Goal: Information Seeking & Learning: Learn about a topic

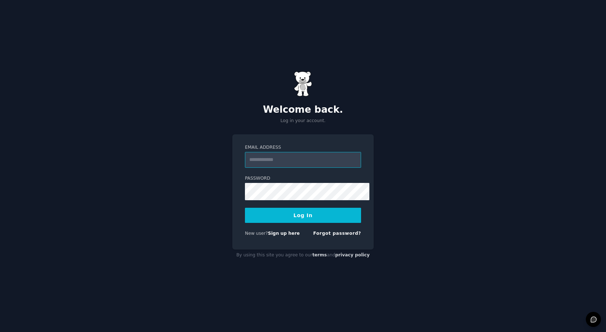
type input "**********"
click at [250, 212] on button "Log In" at bounding box center [303, 215] width 116 height 15
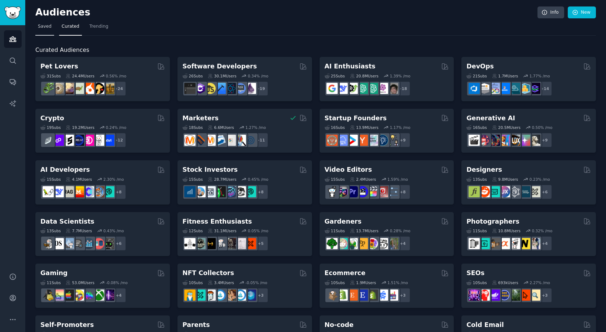
click at [49, 29] on span "Saved" at bounding box center [45, 26] width 14 height 6
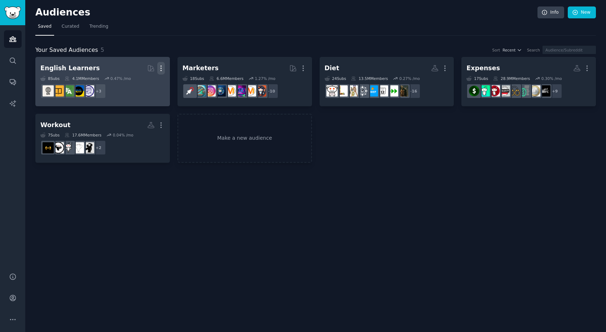
click at [163, 72] on icon "button" at bounding box center [161, 69] width 8 height 8
click at [146, 87] on p "Delete" at bounding box center [141, 84] width 17 height 8
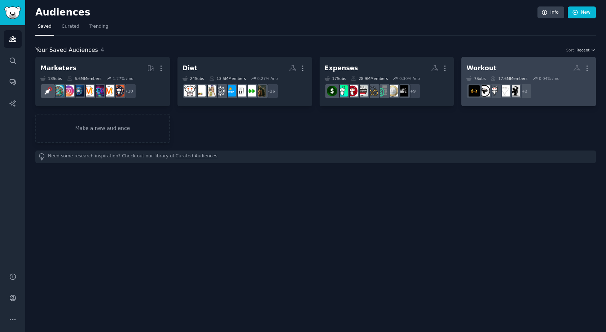
click at [532, 75] on h2 "Workout More" at bounding box center [528, 68] width 124 height 13
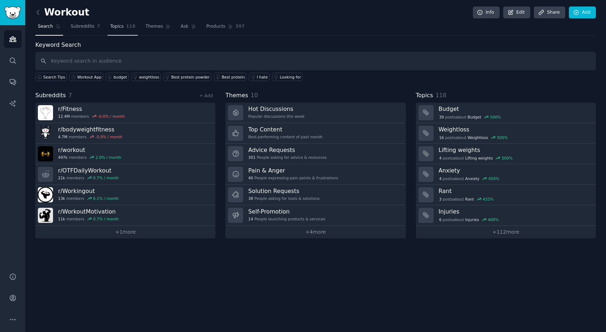
click at [136, 30] on span "118" at bounding box center [130, 26] width 9 height 6
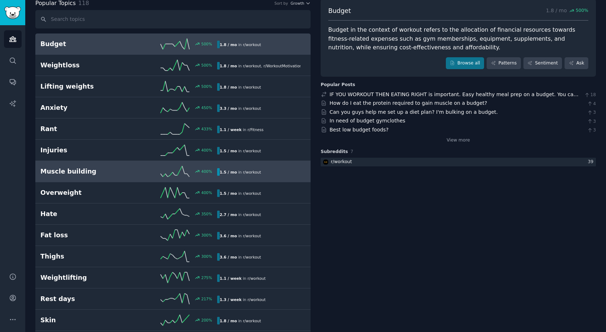
scroll to position [47, 0]
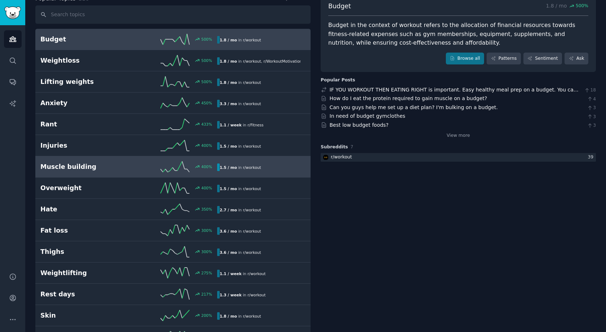
click at [109, 172] on h2 "Muscle building" at bounding box center [84, 167] width 88 height 9
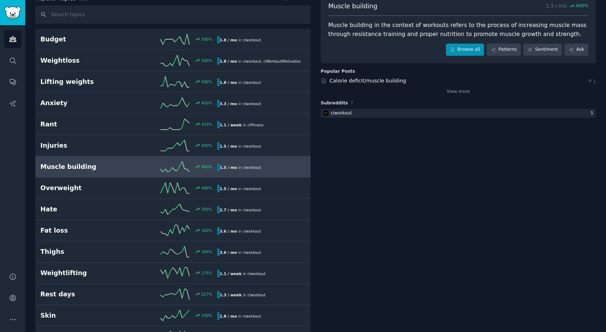
click at [446, 56] on link "Browse all" at bounding box center [465, 50] width 39 height 12
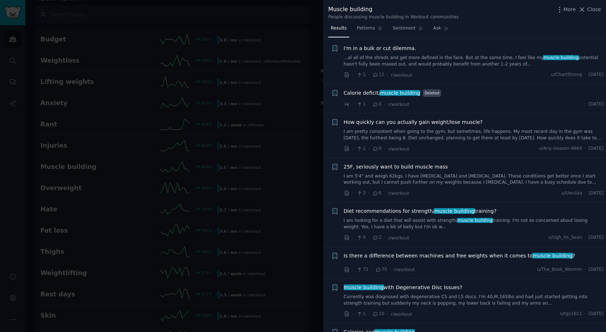
scroll to position [187, 0]
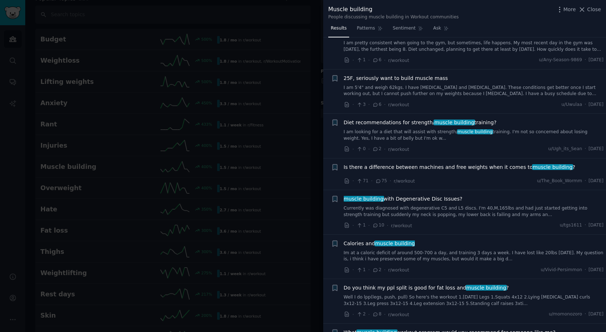
click at [446, 114] on div "+ 25F, seriously want to build muscle mass I am 5'4" and weigh 62kgs. I have [M…" at bounding box center [464, 92] width 283 height 45
click at [451, 109] on div "25F, seriously want to build muscle mass I am 5'4" and weigh 62kgs. I have [MED…" at bounding box center [474, 92] width 260 height 34
drag, startPoint x: 446, startPoint y: 105, endPoint x: 438, endPoint y: 104, distance: 8.4
click at [443, 104] on li "+ 25F, seriously want to build muscle mass I am 5'4" and weigh 62kgs. I have [M…" at bounding box center [464, 92] width 283 height 44
click at [415, 82] on span "25F, seriously want to build muscle mass" at bounding box center [396, 79] width 104 height 8
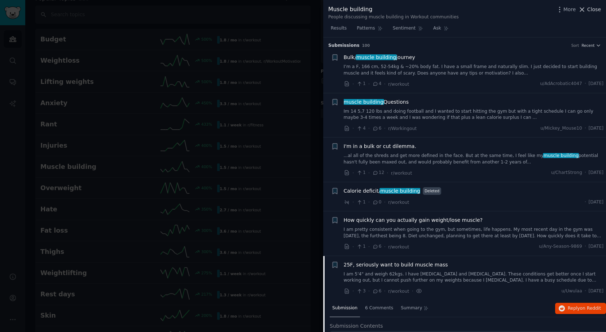
click at [578, 12] on icon at bounding box center [582, 10] width 8 height 8
